Goal: Obtain resource: Download file/media

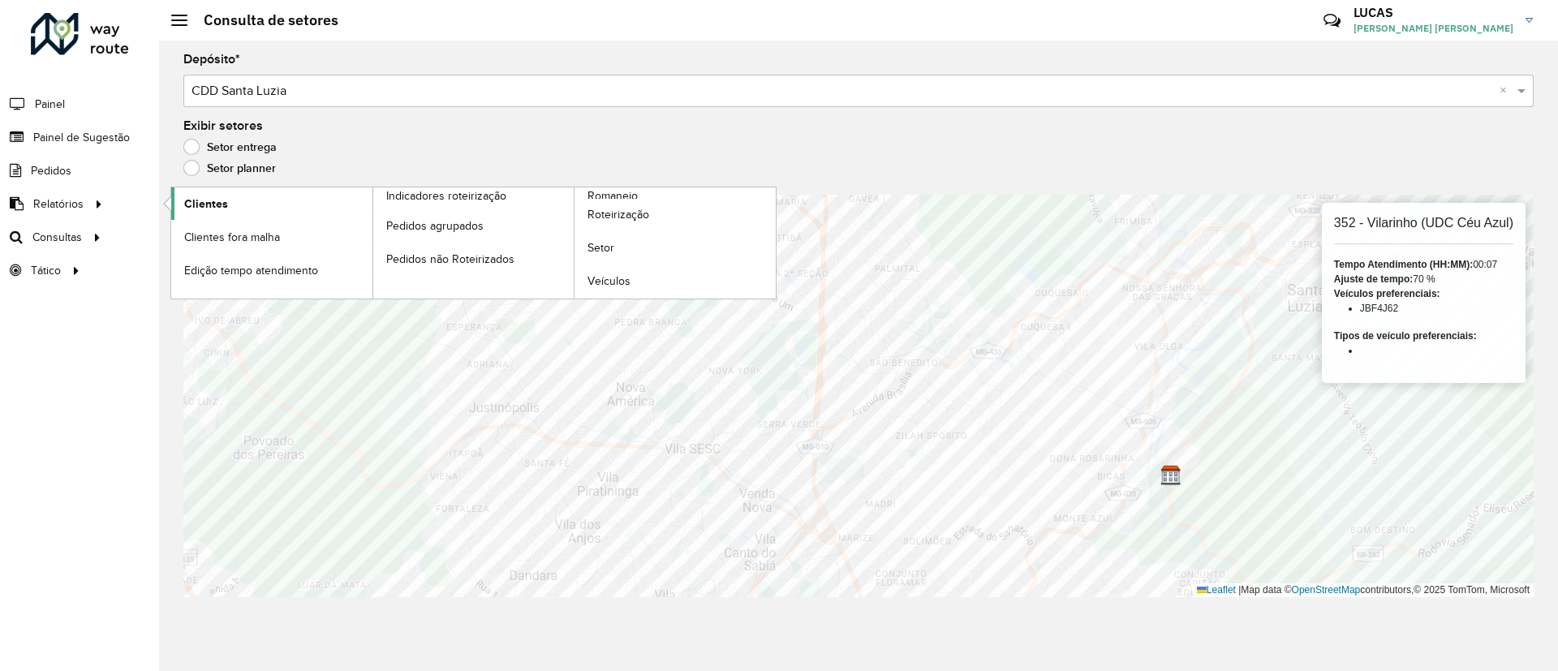
click at [204, 200] on span "Clientes" at bounding box center [206, 204] width 44 height 17
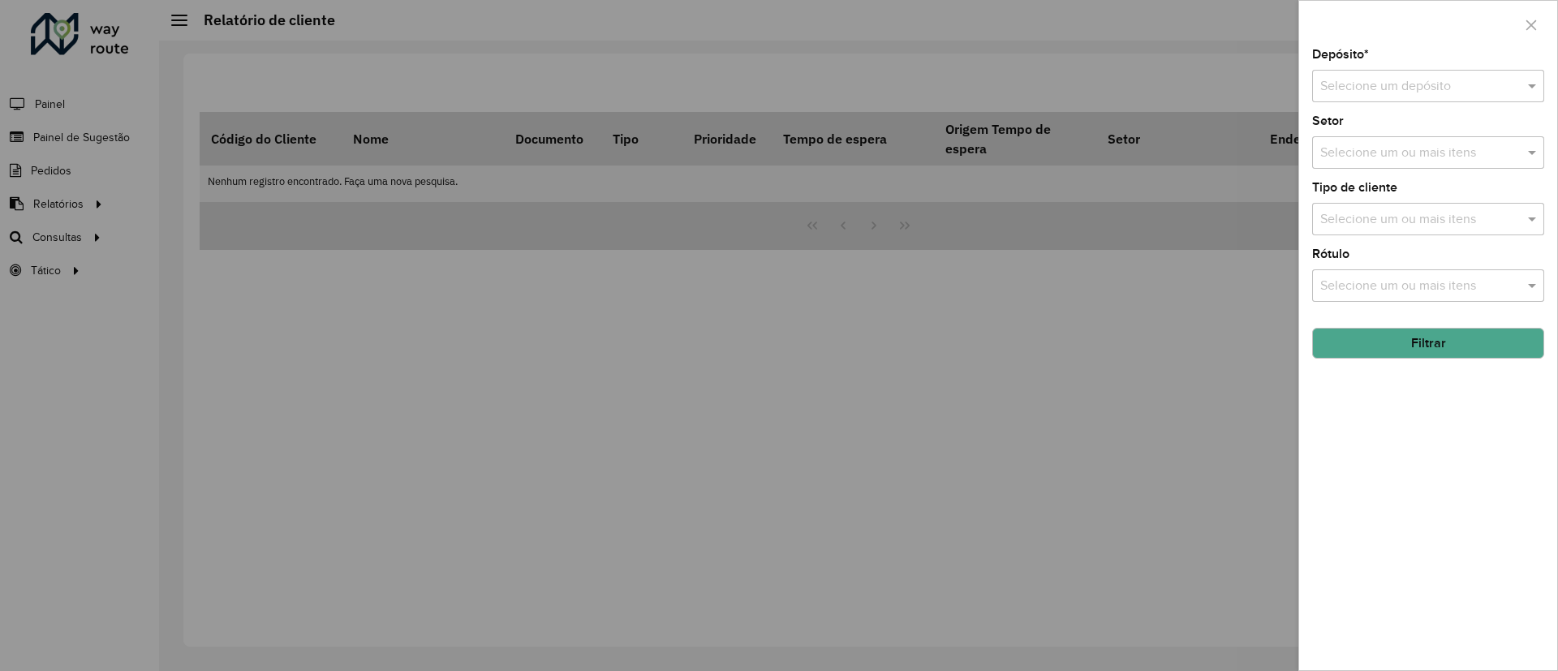
click at [1421, 105] on div "Depósito * Selecione um depósito Setor Selecione um ou mais itens Tipo de clien…" at bounding box center [1428, 360] width 258 height 622
click at [1414, 88] on input "text" at bounding box center [1411, 86] width 183 height 19
click at [1400, 132] on span "CDD Santa Luzia" at bounding box center [1366, 133] width 95 height 14
drag, startPoint x: 1422, startPoint y: 347, endPoint x: 1408, endPoint y: 371, distance: 27.3
click at [1415, 364] on div "Depósito * Selecione um depósito × CDD Santa Luzia × Setor Selecione um ou mais…" at bounding box center [1428, 360] width 258 height 622
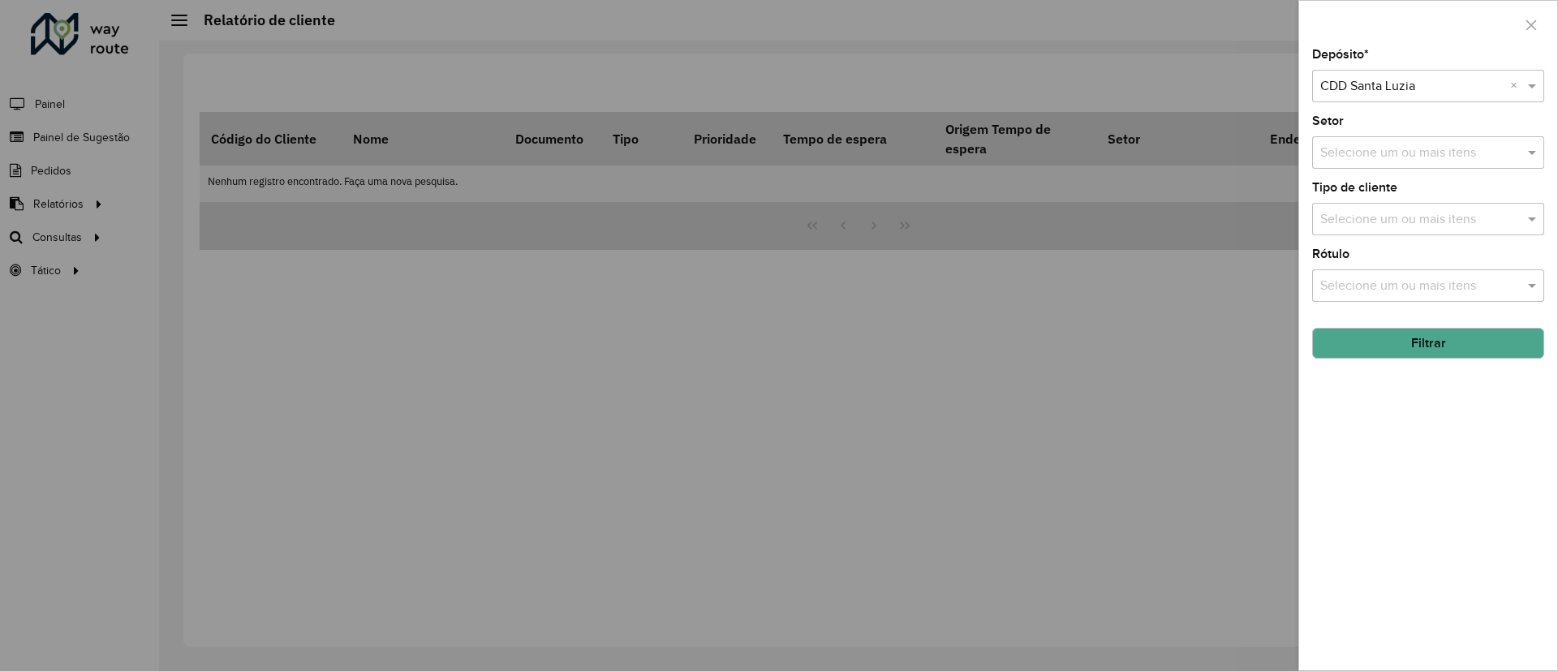
click at [1404, 344] on button "Filtrar" at bounding box center [1428, 343] width 232 height 31
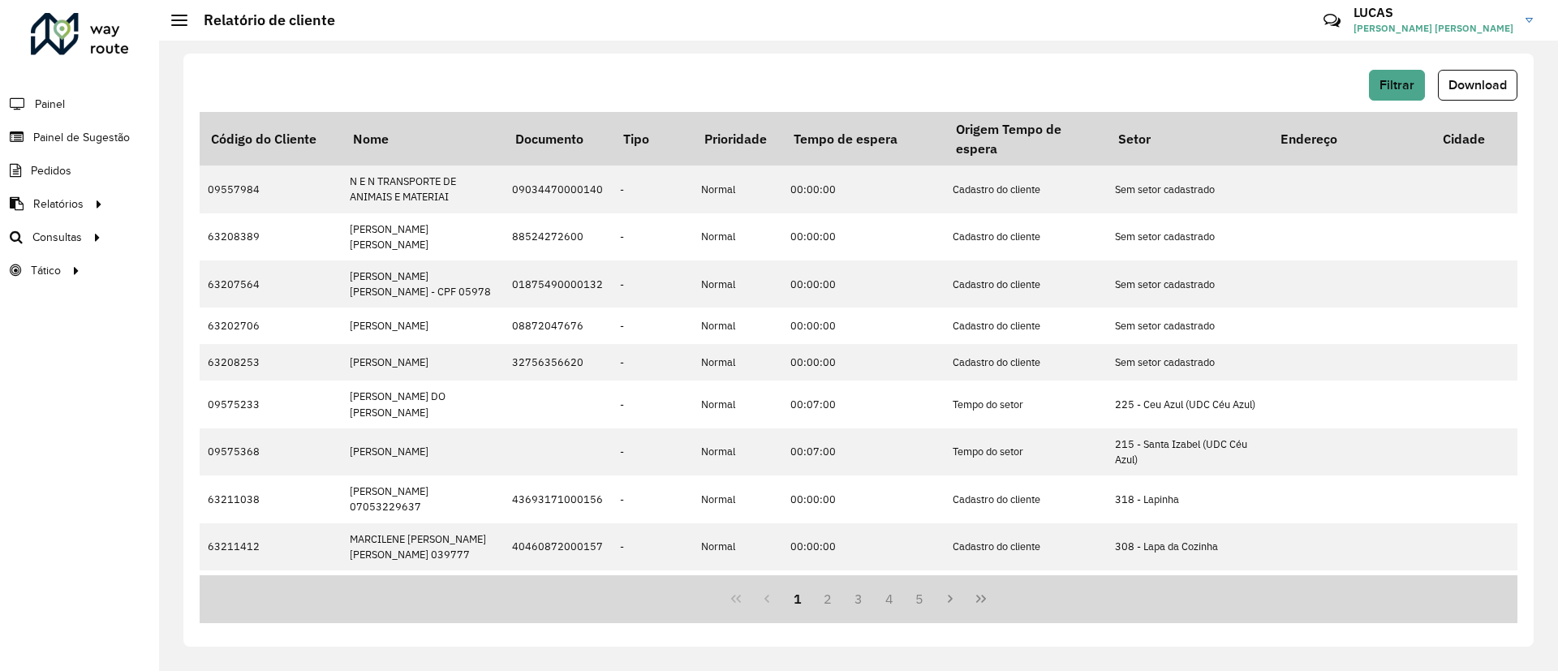
click at [804, 88] on div "Filtrar Download" at bounding box center [859, 85] width 1318 height 31
click at [1484, 78] on span "Download" at bounding box center [1477, 85] width 58 height 14
